Goal: Task Accomplishment & Management: Manage account settings

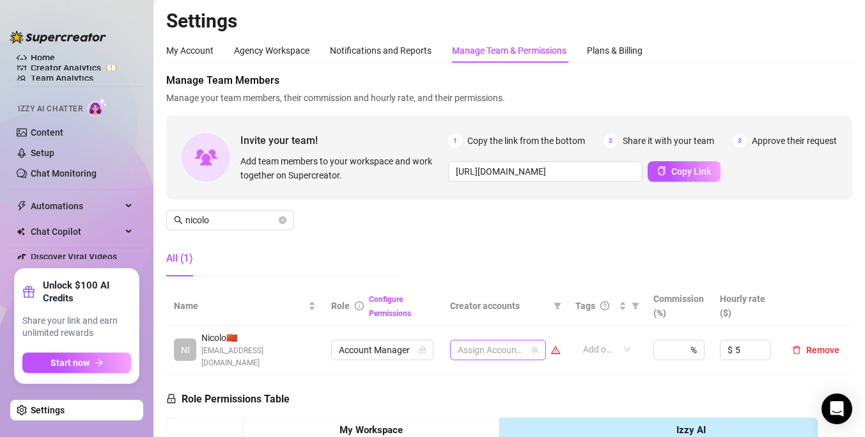
click at [489, 348] on div at bounding box center [491, 350] width 77 height 18
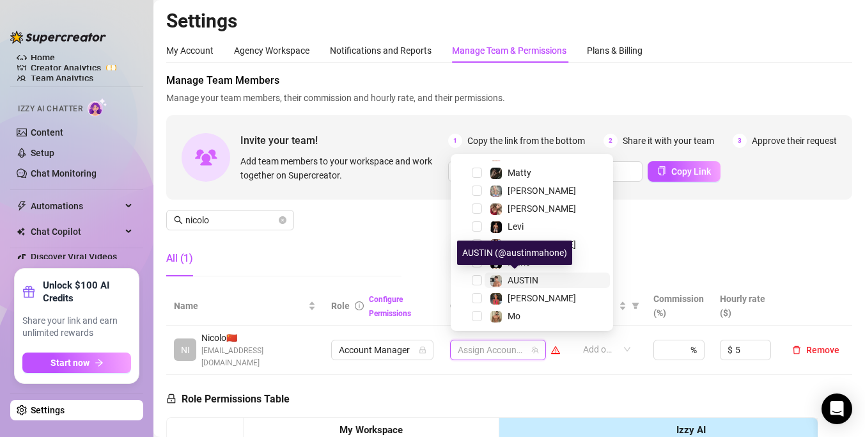
click at [492, 283] on img at bounding box center [496, 281] width 12 height 12
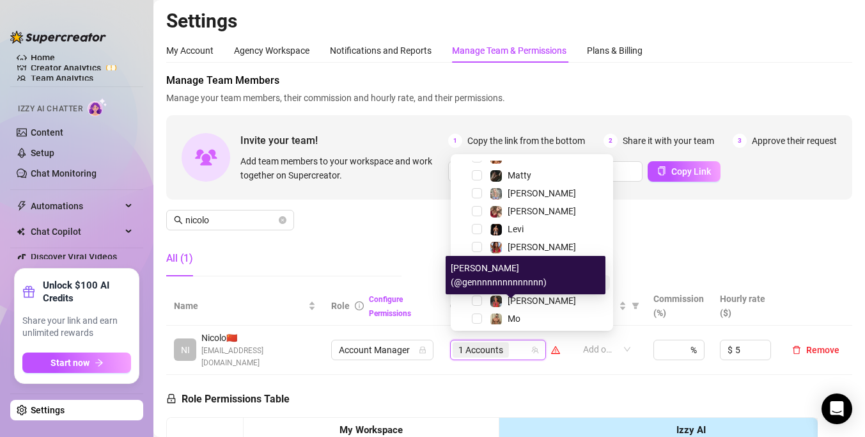
scroll to position [284, 0]
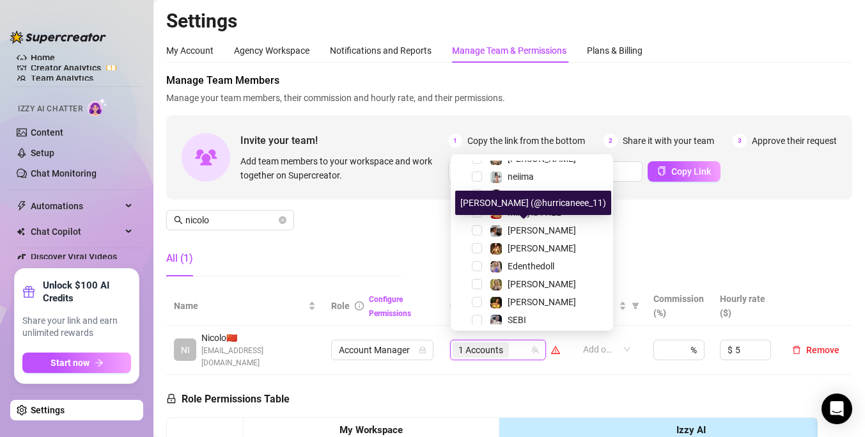
click at [493, 233] on img at bounding box center [496, 231] width 12 height 12
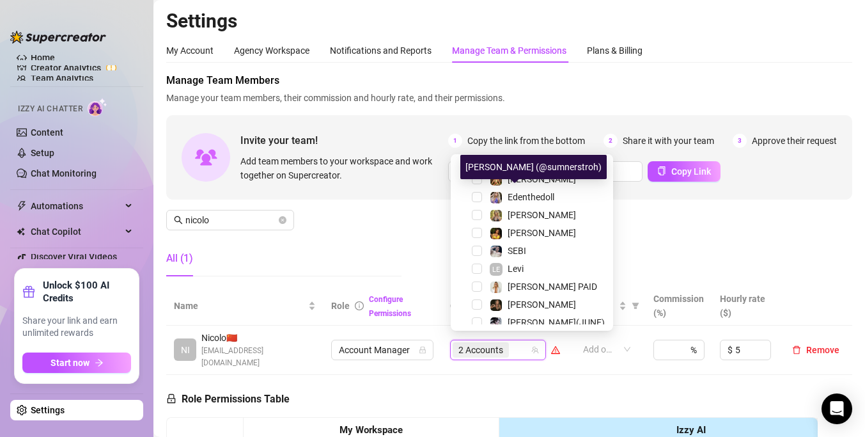
scroll to position [106, 0]
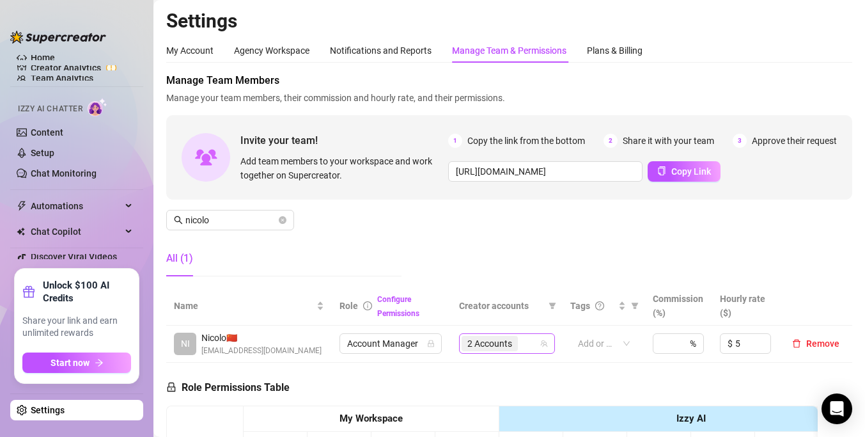
click at [488, 343] on span "2 Accounts" at bounding box center [489, 343] width 45 height 14
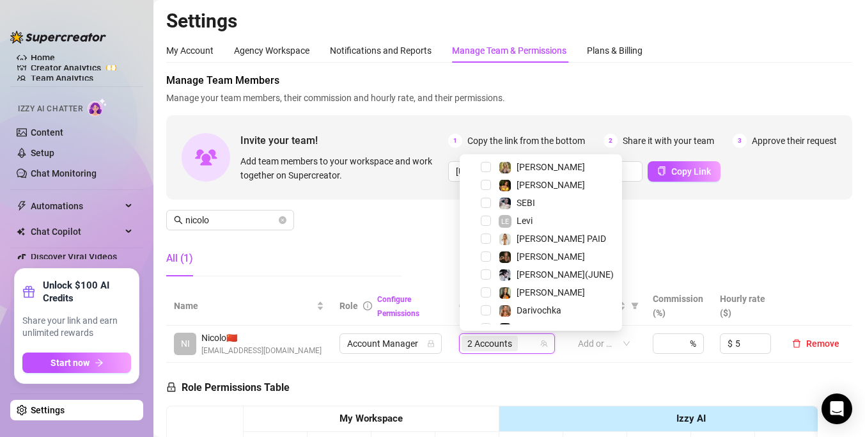
scroll to position [139, 0]
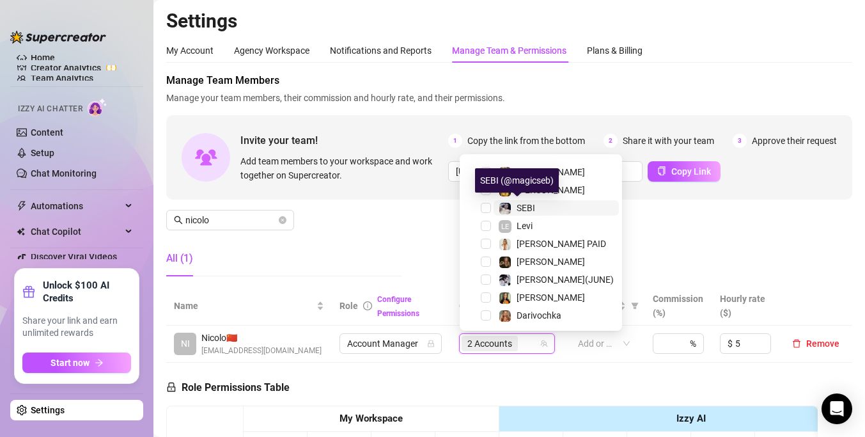
click at [494, 210] on span "SEBI" at bounding box center [555, 207] width 125 height 15
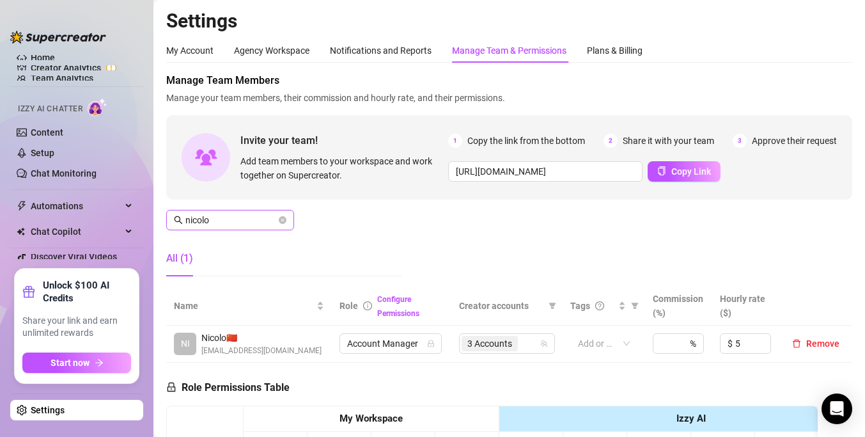
click at [262, 211] on span "nicolo" at bounding box center [230, 220] width 128 height 20
click at [256, 217] on input "nicolo" at bounding box center [230, 220] width 91 height 14
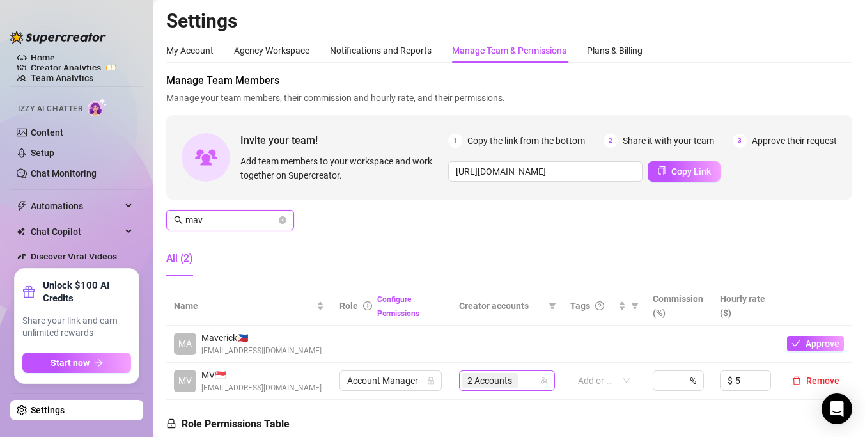
click at [485, 387] on span "2 Accounts" at bounding box center [489, 380] width 45 height 14
type input "mav"
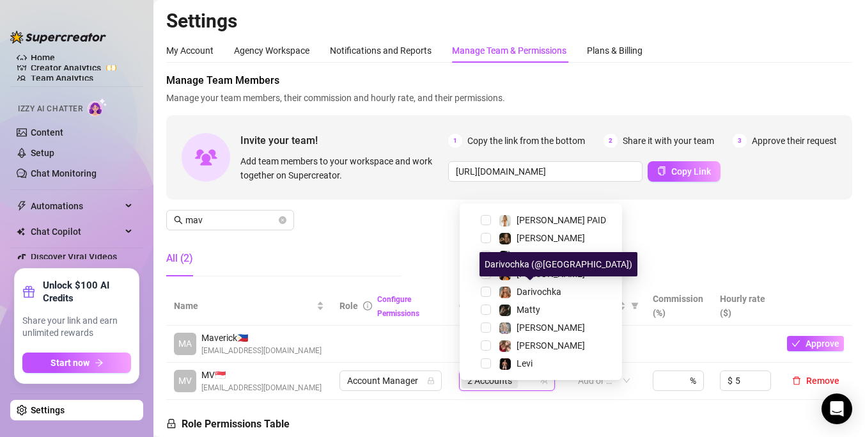
scroll to position [320, 0]
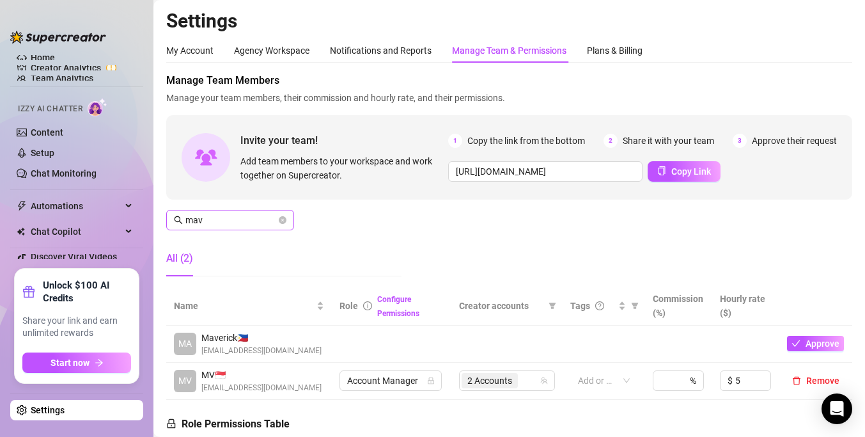
click at [281, 224] on span at bounding box center [283, 220] width 8 height 14
click at [281, 222] on icon "close-circle" at bounding box center [283, 220] width 8 height 8
